Goal: Task Accomplishment & Management: Manage account settings

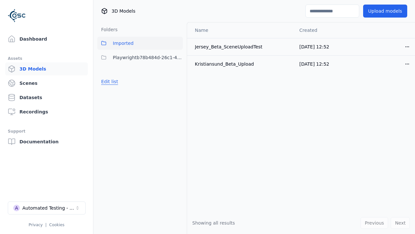
click at [110, 81] on button "Edit list" at bounding box center [109, 82] width 25 height 12
click at [116, 81] on link "Create folder" at bounding box center [116, 81] width 30 height 6
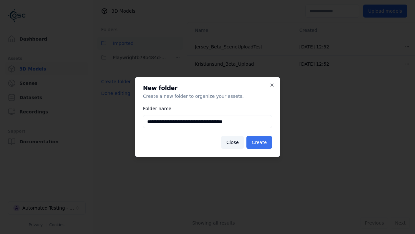
type input "**********"
click at [259, 142] on button "Create" at bounding box center [260, 142] width 26 height 13
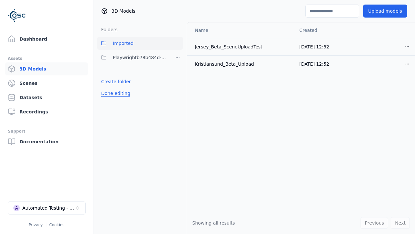
click at [116, 99] on button "Done editing" at bounding box center [115, 93] width 37 height 12
click at [110, 96] on button "Done editing" at bounding box center [115, 93] width 37 height 12
click at [178, 57] on html "Support Dashboard Assets 3D Models Scenes Datasets Recordings Support Documenta…" at bounding box center [207, 117] width 415 height 234
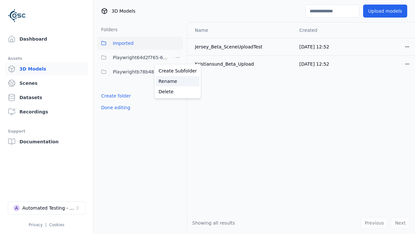
click at [178, 81] on div "Rename" at bounding box center [177, 81] width 43 height 10
